Goal: Book appointment/travel/reservation

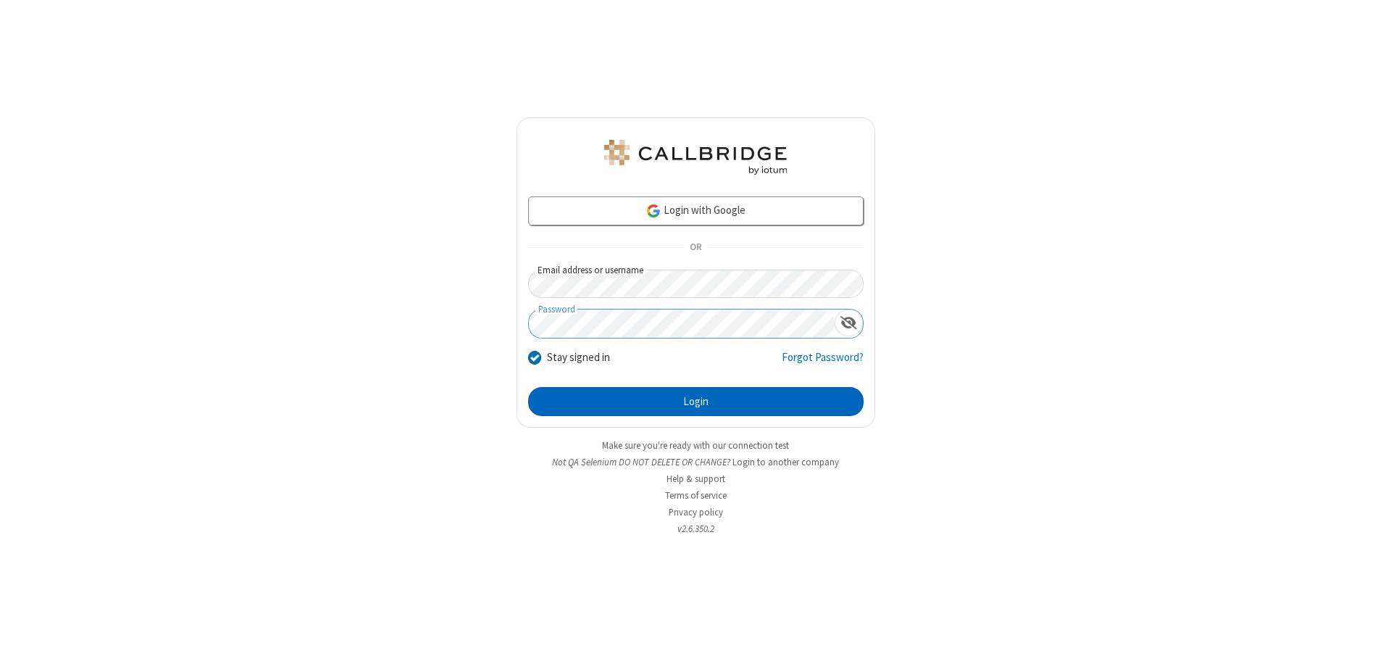
click at [696, 401] on button "Login" at bounding box center [696, 401] width 336 height 29
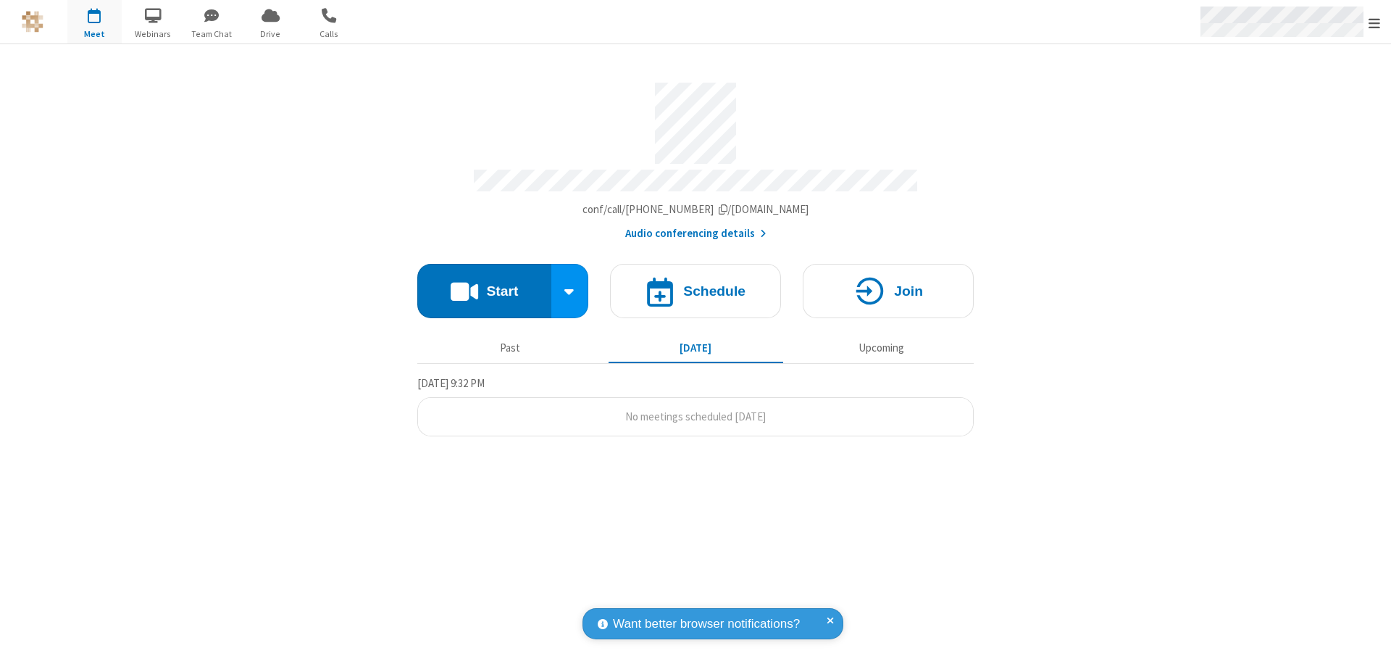
click at [1375, 22] on span "Open menu" at bounding box center [1375, 23] width 12 height 14
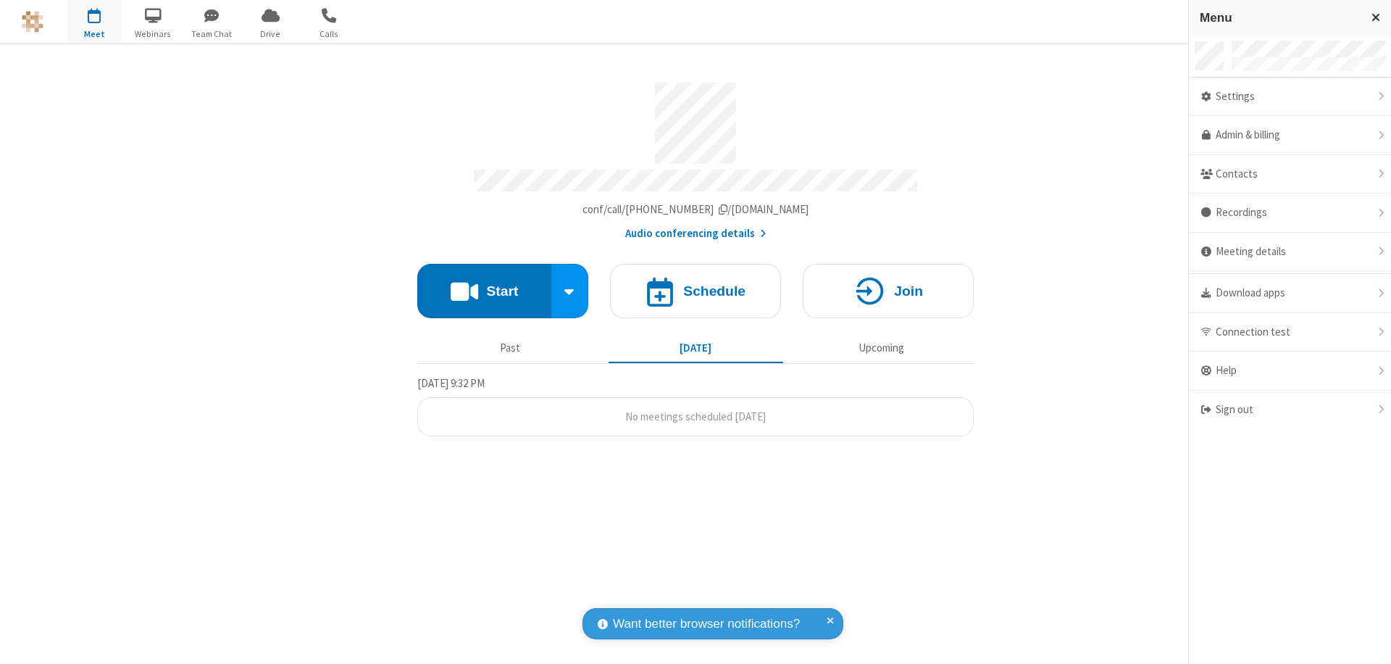
click at [94, 22] on span "button" at bounding box center [94, 15] width 54 height 25
click at [696, 284] on h4 "Schedule" at bounding box center [714, 291] width 62 height 14
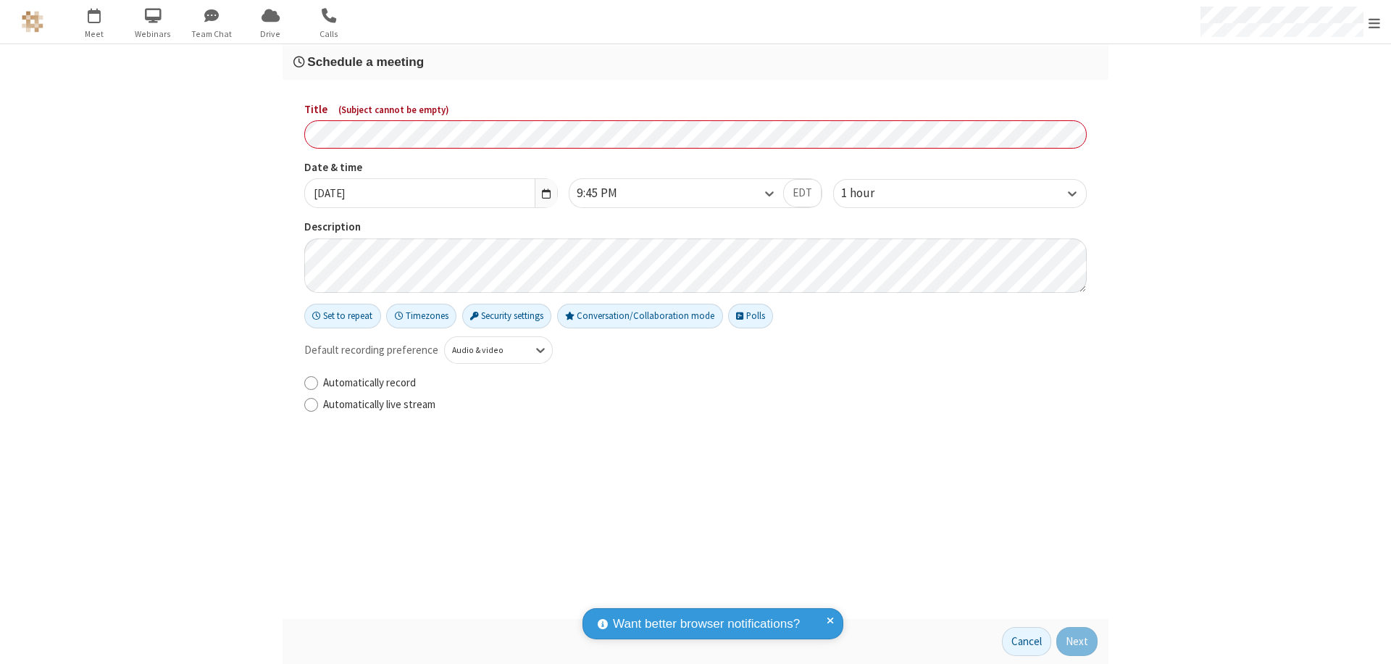
click at [696, 62] on h3 "Schedule a meeting" at bounding box center [695, 62] width 804 height 14
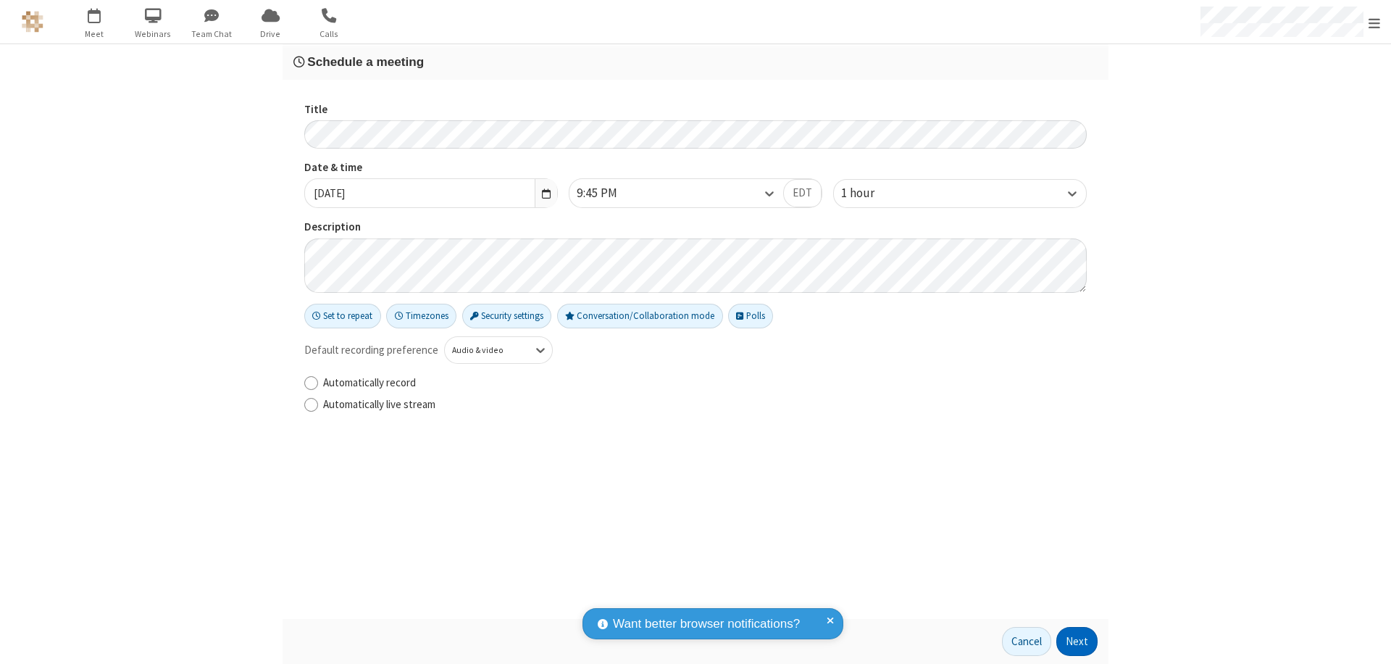
click at [1078, 641] on button "Next" at bounding box center [1077, 641] width 41 height 29
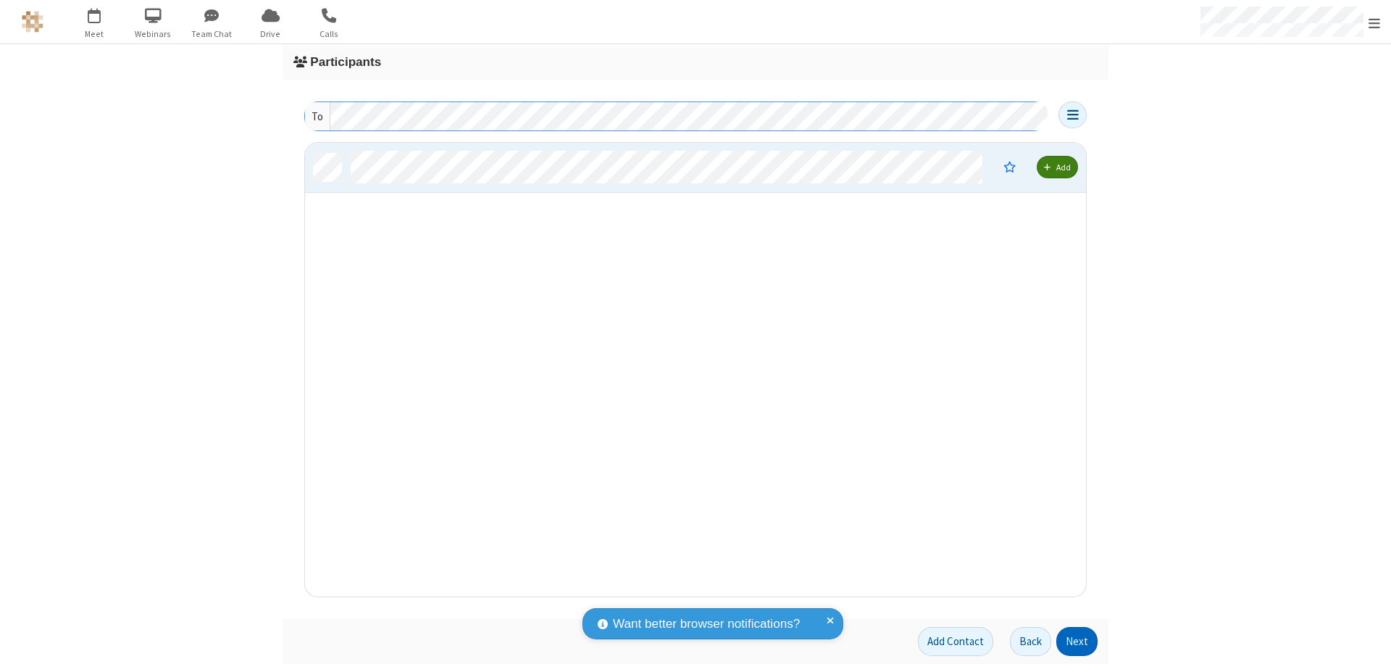
click at [1078, 641] on button "Next" at bounding box center [1077, 641] width 41 height 29
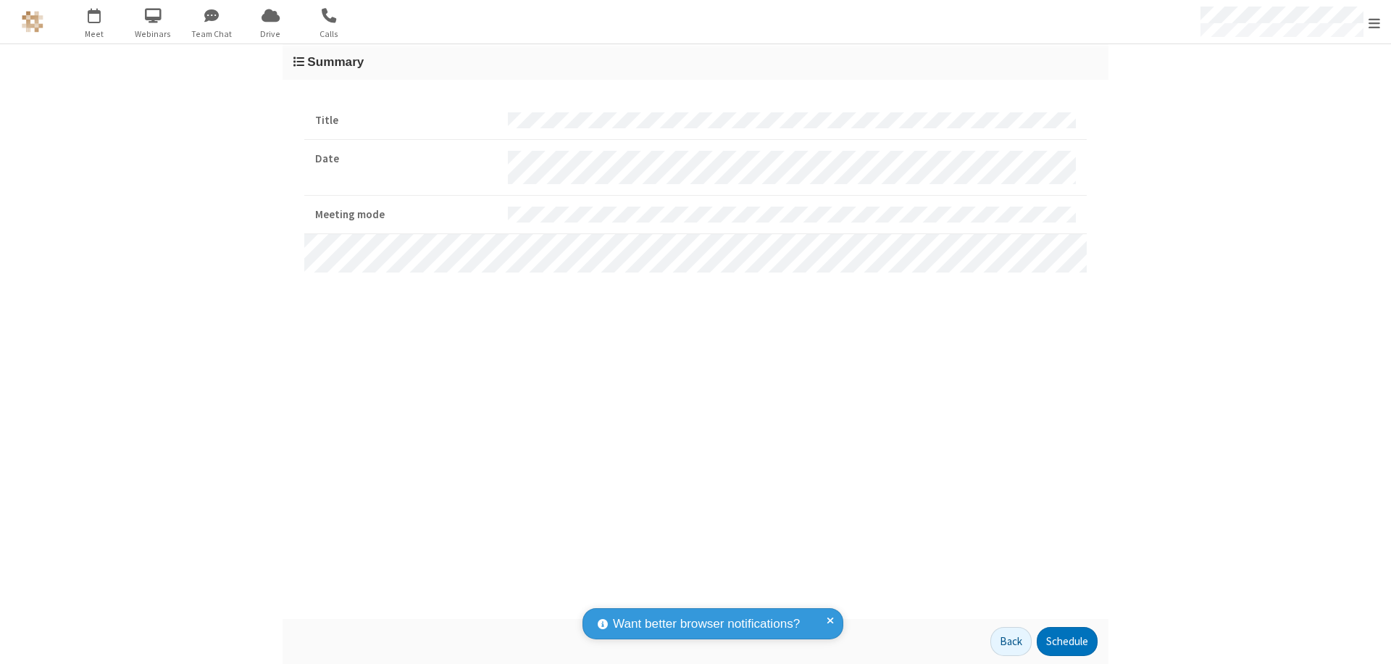
click at [1067, 641] on button "Schedule" at bounding box center [1067, 641] width 61 height 29
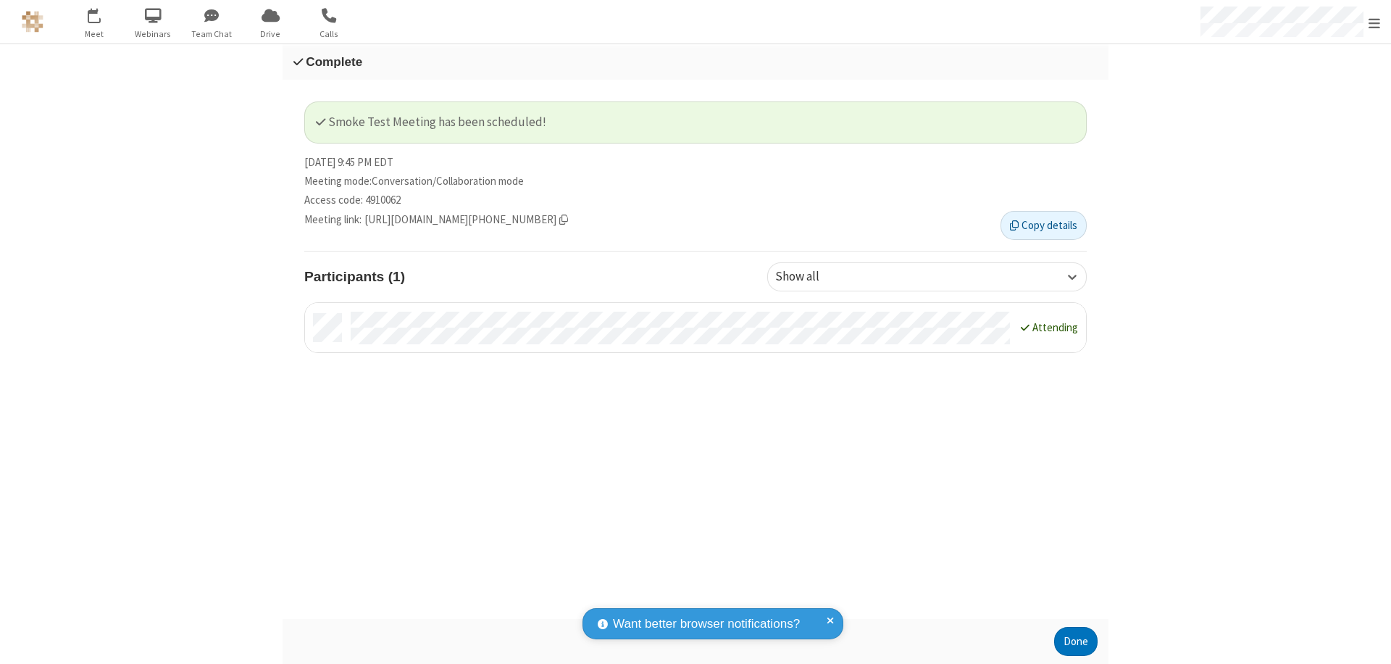
click at [1076, 641] on button "Done" at bounding box center [1075, 641] width 43 height 29
